Goal: Information Seeking & Learning: Check status

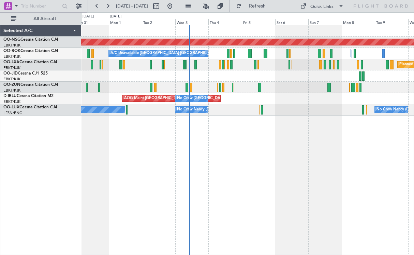
click at [202, 82] on div "Planned Maint [GEOGRAPHIC_DATA] ([GEOGRAPHIC_DATA]) A/C Unavailable [GEOGRAPHIC…" at bounding box center [247, 70] width 333 height 90
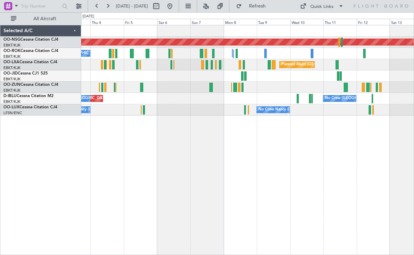
click at [247, 88] on div "Planned Maint [GEOGRAPHIC_DATA] ([GEOGRAPHIC_DATA]) A/C Unavailable [GEOGRAPHIC…" at bounding box center [247, 70] width 333 height 90
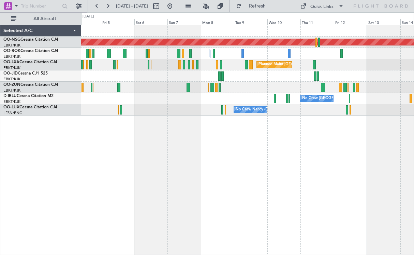
click at [173, 64] on div "Planned Maint [GEOGRAPHIC_DATA] ([GEOGRAPHIC_DATA] National)" at bounding box center [247, 64] width 333 height 11
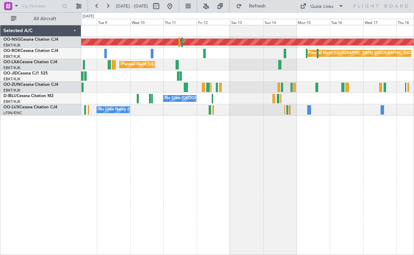
click at [149, 167] on div "Planned Maint [GEOGRAPHIC_DATA] ([GEOGRAPHIC_DATA]) Planned Maint [GEOGRAPHIC_D…" at bounding box center [247, 140] width 333 height 230
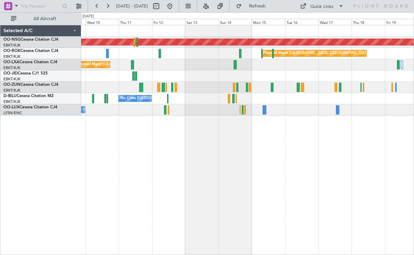
click at [359, 186] on div "Planned Maint [GEOGRAPHIC_DATA] ([GEOGRAPHIC_DATA]) Planned Maint [GEOGRAPHIC_D…" at bounding box center [247, 140] width 333 height 230
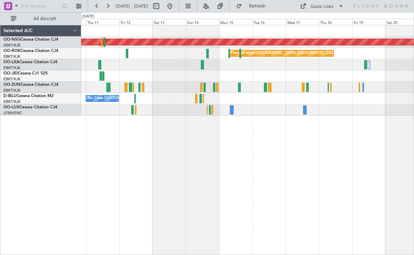
click at [162, 86] on div "Planned Maint [GEOGRAPHIC_DATA] ([GEOGRAPHIC_DATA]) Planned Maint [GEOGRAPHIC_D…" at bounding box center [247, 70] width 333 height 90
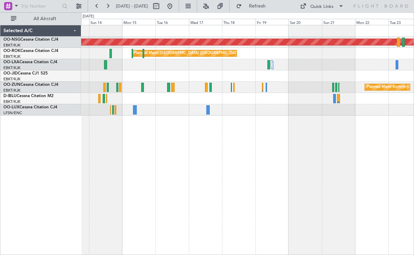
click at [248, 69] on div "Planned Maint [GEOGRAPHIC_DATA] ([GEOGRAPHIC_DATA]) Planned Maint [GEOGRAPHIC_D…" at bounding box center [247, 70] width 333 height 90
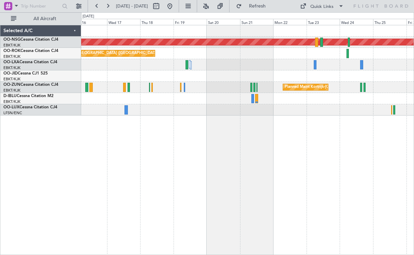
click at [249, 72] on div at bounding box center [247, 75] width 333 height 11
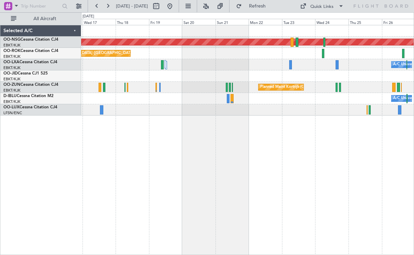
click at [246, 65] on div "Planned Maint [GEOGRAPHIC_DATA] ([GEOGRAPHIC_DATA]) Planned Maint [GEOGRAPHIC_D…" at bounding box center [247, 70] width 333 height 90
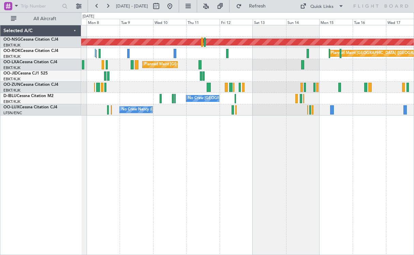
click at [311, 162] on div "Planned Maint [GEOGRAPHIC_DATA] ([GEOGRAPHIC_DATA]) Planned Maint [GEOGRAPHIC_D…" at bounding box center [247, 140] width 333 height 230
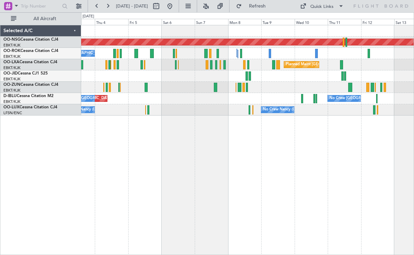
click at [256, 137] on div "Planned Maint [GEOGRAPHIC_DATA] ([GEOGRAPHIC_DATA]) A/C Unavailable [GEOGRAPHIC…" at bounding box center [247, 140] width 333 height 230
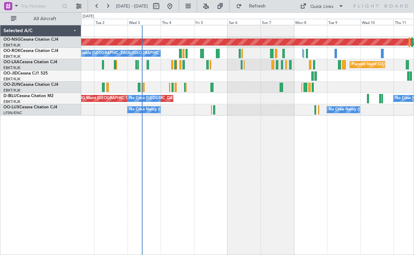
click at [231, 154] on div "Planned Maint [GEOGRAPHIC_DATA] ([GEOGRAPHIC_DATA]) A/C Unavailable [GEOGRAPHIC…" at bounding box center [247, 140] width 333 height 230
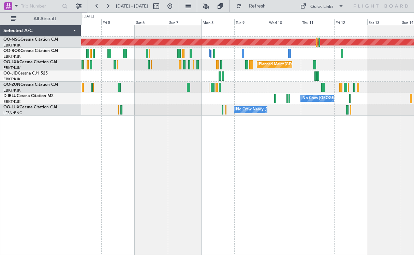
click at [152, 62] on div "Planned Maint [GEOGRAPHIC_DATA] ([GEOGRAPHIC_DATA]) Planned Maint [GEOGRAPHIC_D…" at bounding box center [247, 70] width 333 height 90
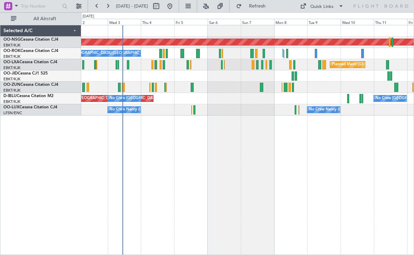
click at [272, 145] on div "Planned Maint [GEOGRAPHIC_DATA] ([GEOGRAPHIC_DATA]) A/C Unavailable [GEOGRAPHIC…" at bounding box center [247, 140] width 333 height 230
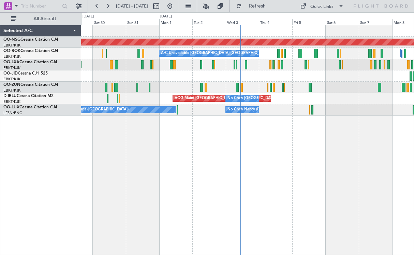
click at [217, 73] on div "Planned Maint Kortrijk-[GEOGRAPHIC_DATA] AOG Maint [GEOGRAPHIC_DATA]-[GEOGRAPHI…" at bounding box center [247, 75] width 333 height 11
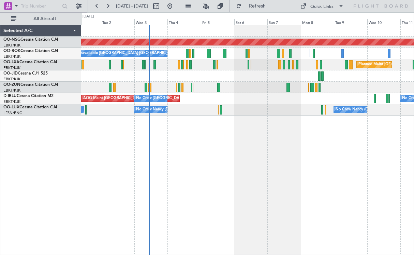
click at [234, 128] on div "Planned Maint [GEOGRAPHIC_DATA] ([GEOGRAPHIC_DATA]) A/C Unavailable [GEOGRAPHIC…" at bounding box center [247, 140] width 333 height 230
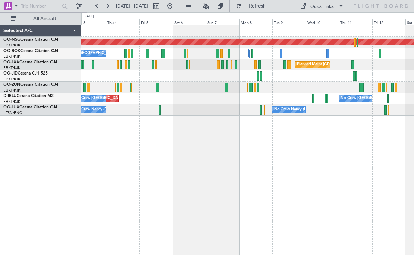
click at [269, 76] on div at bounding box center [247, 75] width 333 height 11
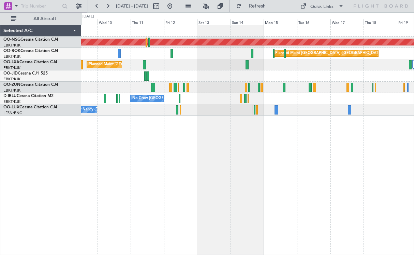
click at [192, 79] on div "Planned Maint [GEOGRAPHIC_DATA] ([GEOGRAPHIC_DATA]) Planned Maint [GEOGRAPHIC_D…" at bounding box center [247, 70] width 333 height 90
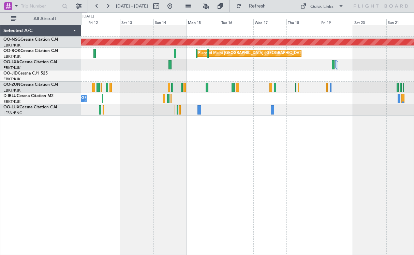
click at [204, 68] on div "Planned Maint [GEOGRAPHIC_DATA] ([GEOGRAPHIC_DATA] National)" at bounding box center [247, 64] width 333 height 11
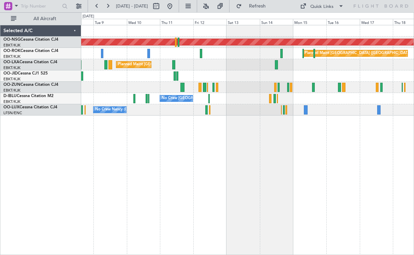
click at [359, 195] on div "Planned Maint [GEOGRAPHIC_DATA] ([GEOGRAPHIC_DATA]) Planned Maint [GEOGRAPHIC_D…" at bounding box center [247, 140] width 333 height 230
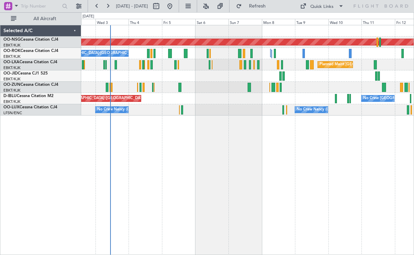
click at [340, 179] on div "Planned Maint [GEOGRAPHIC_DATA] ([GEOGRAPHIC_DATA]) A/C Unavailable [GEOGRAPHIC…" at bounding box center [247, 140] width 333 height 230
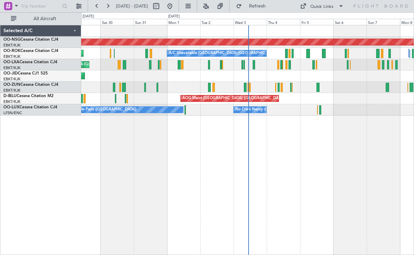
click at [242, 153] on div "Planned Maint [GEOGRAPHIC_DATA] ([GEOGRAPHIC_DATA]) A/C Unavailable [GEOGRAPHIC…" at bounding box center [247, 140] width 333 height 230
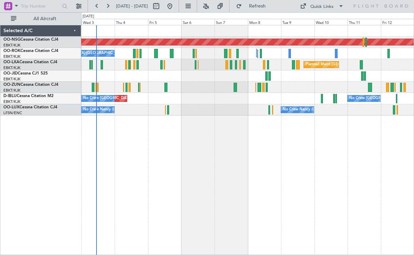
click at [169, 150] on div "Planned Maint [GEOGRAPHIC_DATA] ([GEOGRAPHIC_DATA]) A/C Unavailable [GEOGRAPHIC…" at bounding box center [247, 140] width 333 height 230
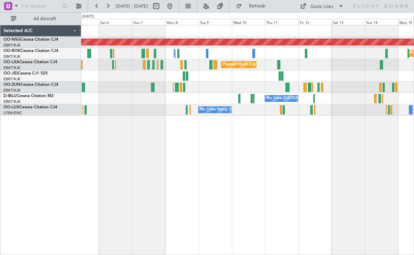
click at [250, 79] on div at bounding box center [247, 75] width 333 height 11
